Goal: Information Seeking & Learning: Learn about a topic

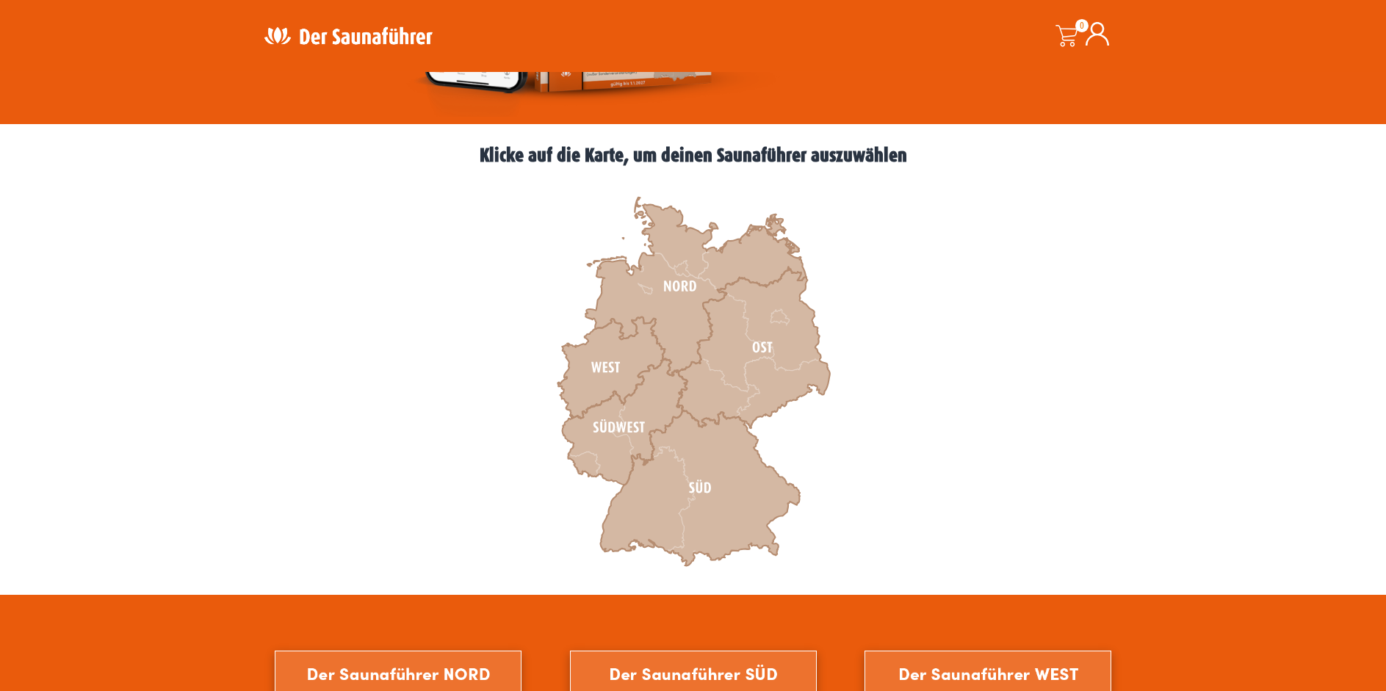
scroll to position [375, 0]
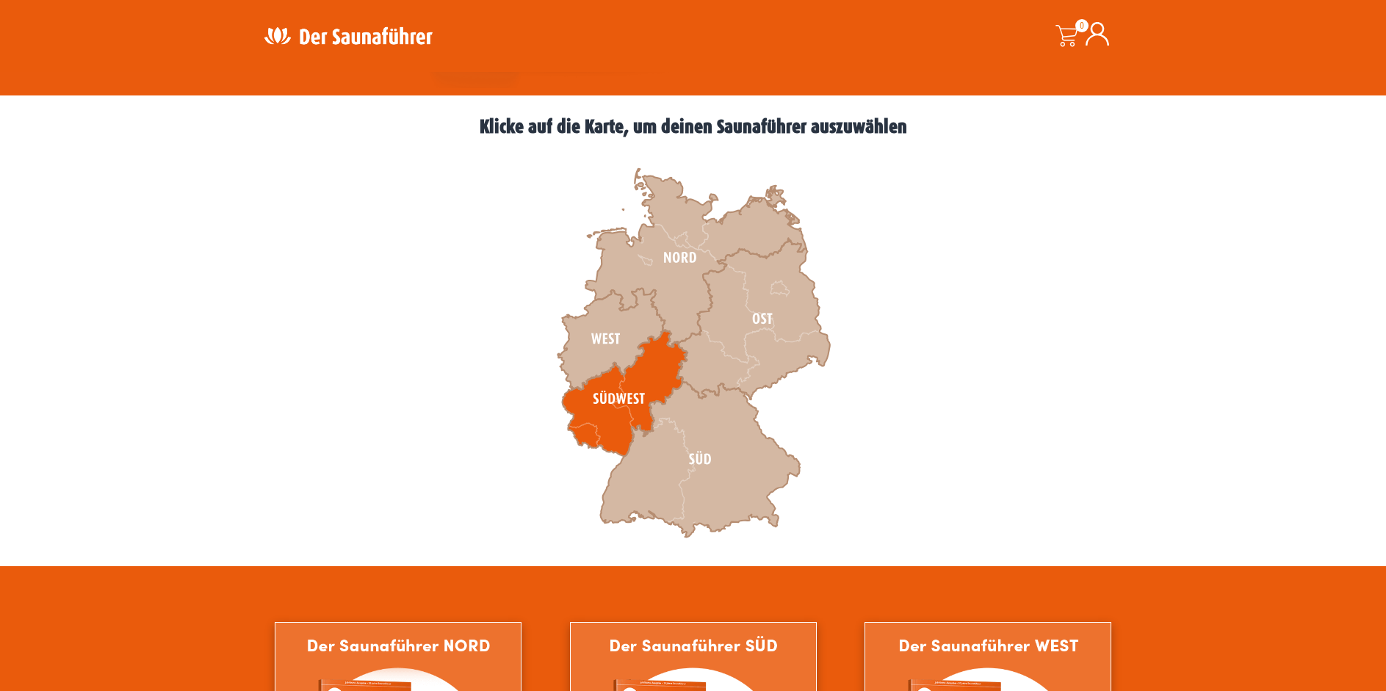
click at [619, 397] on icon at bounding box center [624, 394] width 125 height 126
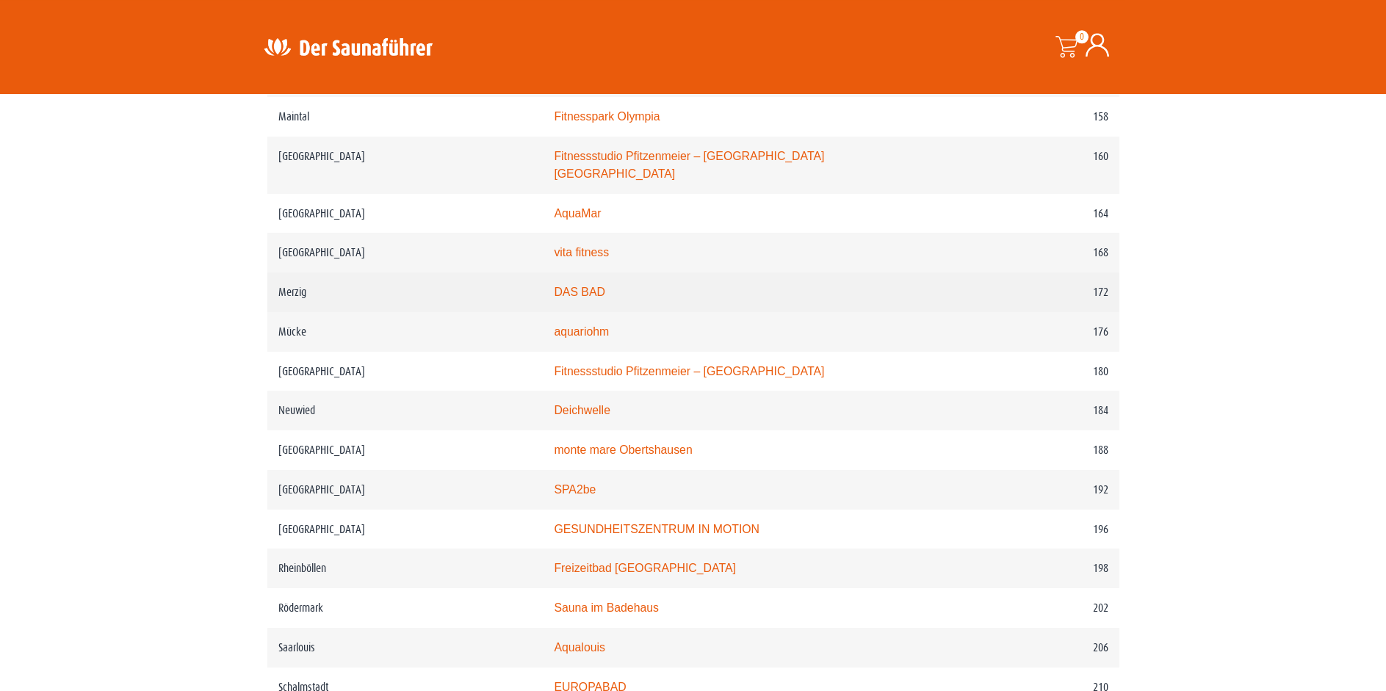
scroll to position [2322, 0]
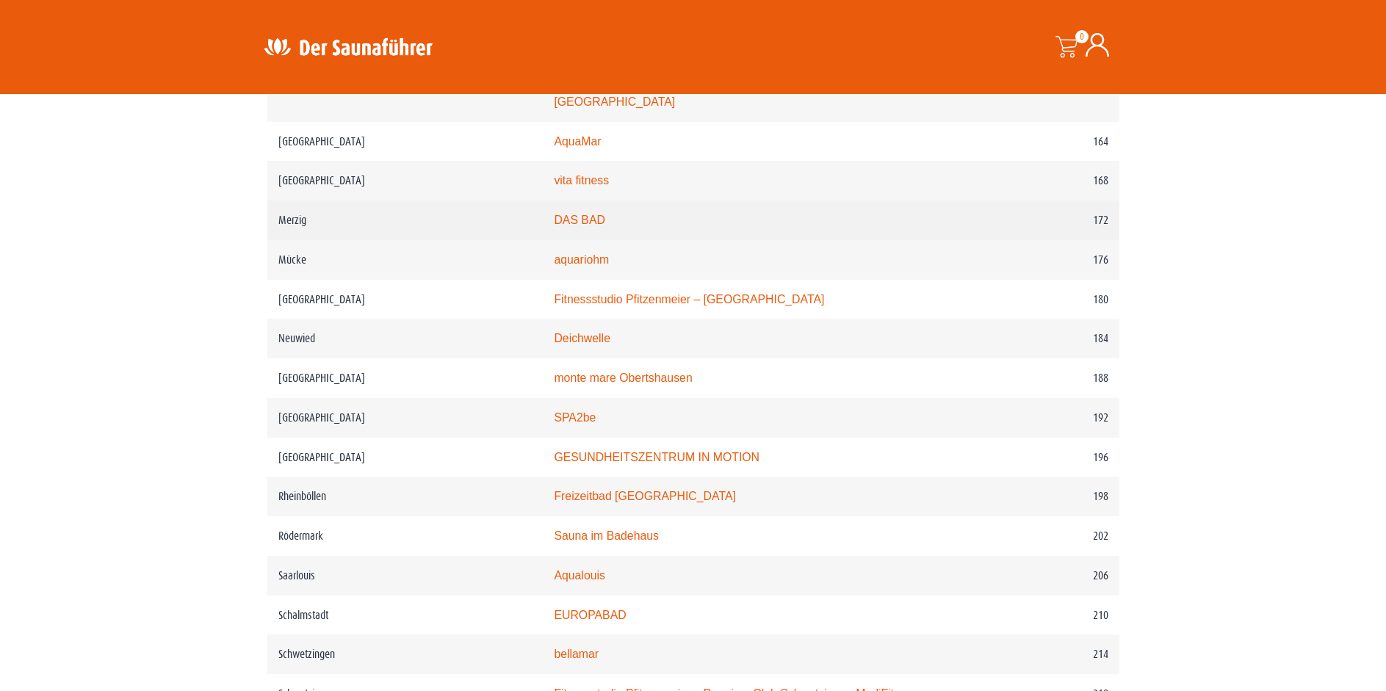
click at [554, 226] on link "DAS BAD" at bounding box center [579, 220] width 51 height 12
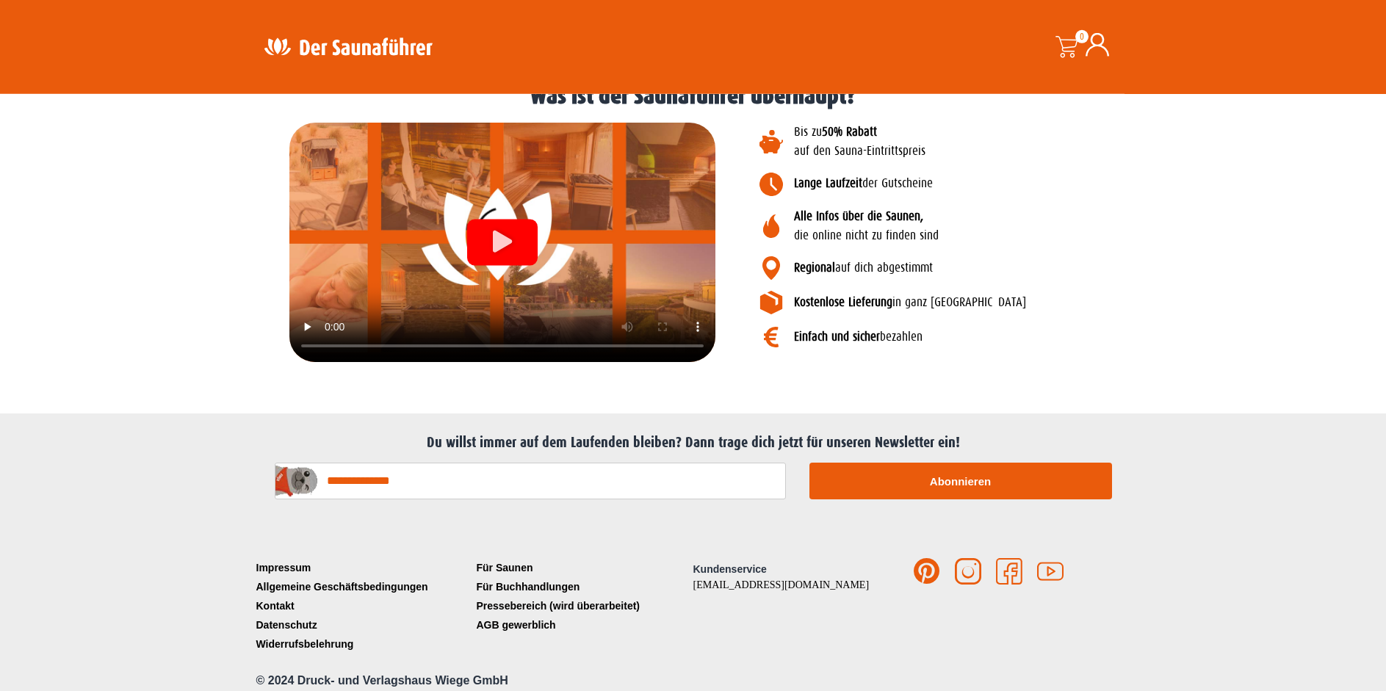
scroll to position [1672, 0]
